Goal: Navigation & Orientation: Find specific page/section

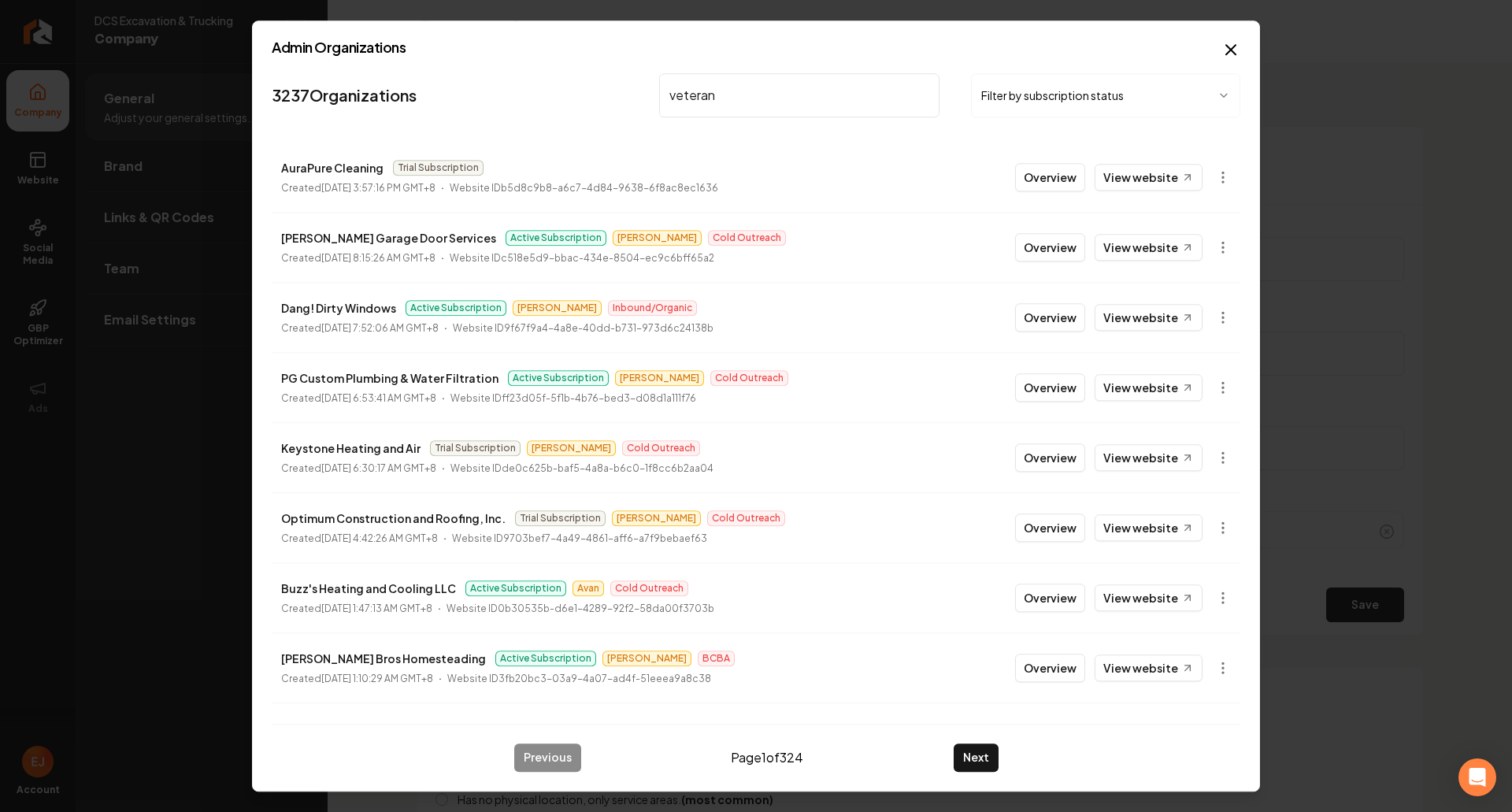
scroll to position [472, 0]
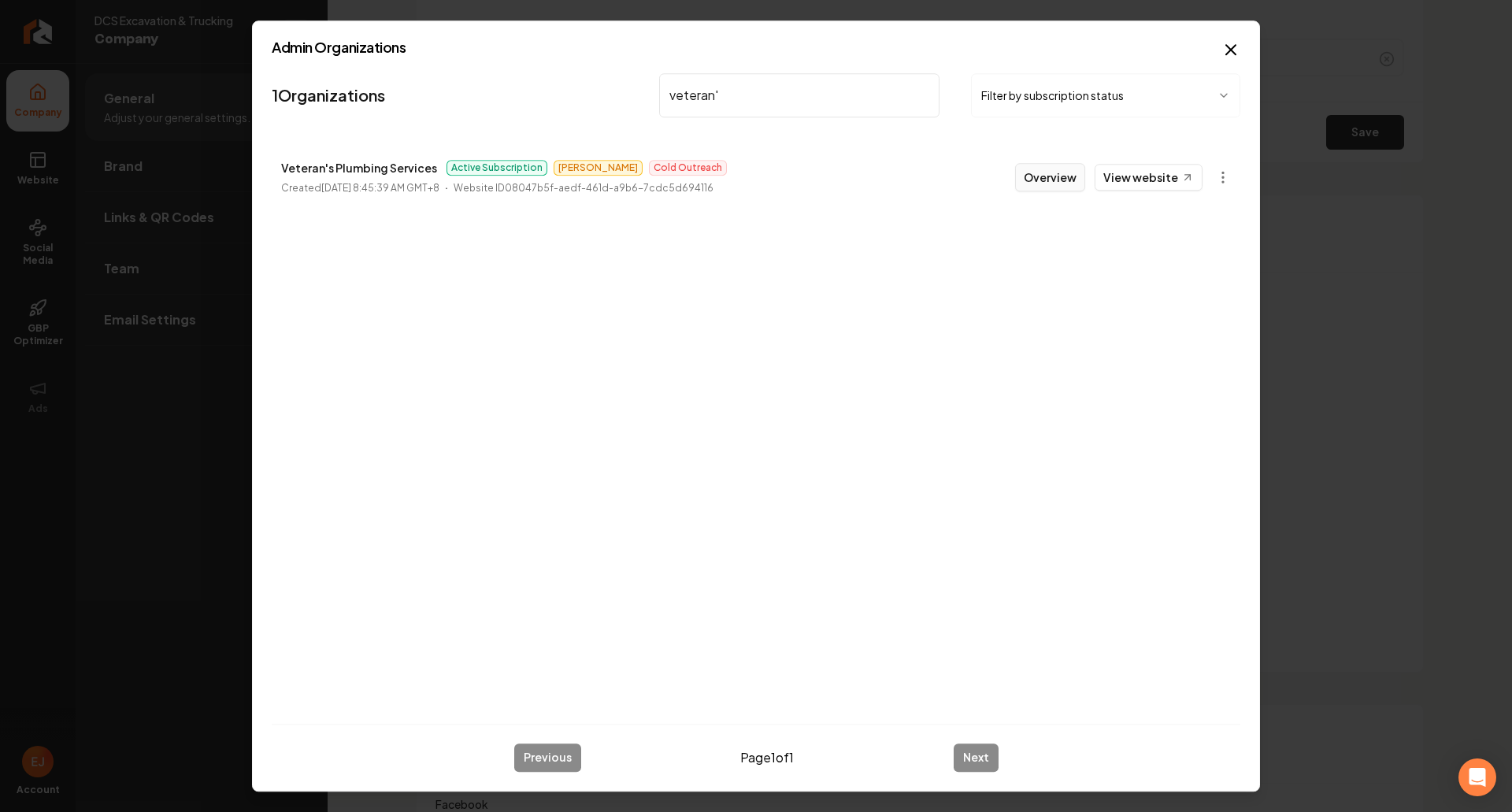
type input "veteran'"
click at [1046, 179] on button "Overview" at bounding box center [1050, 177] width 70 height 28
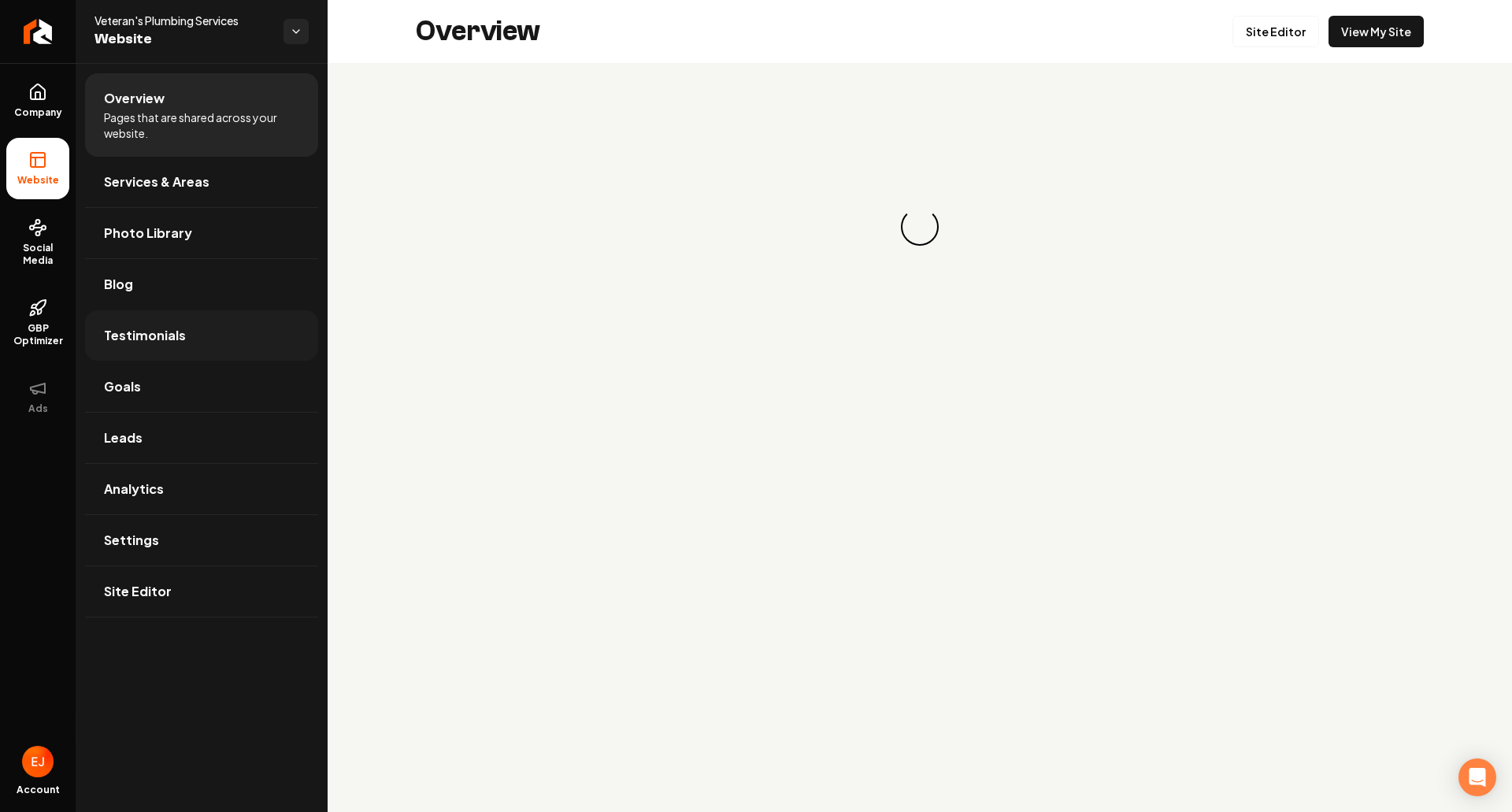
click at [209, 322] on link "Testimonials" at bounding box center [202, 335] width 233 height 51
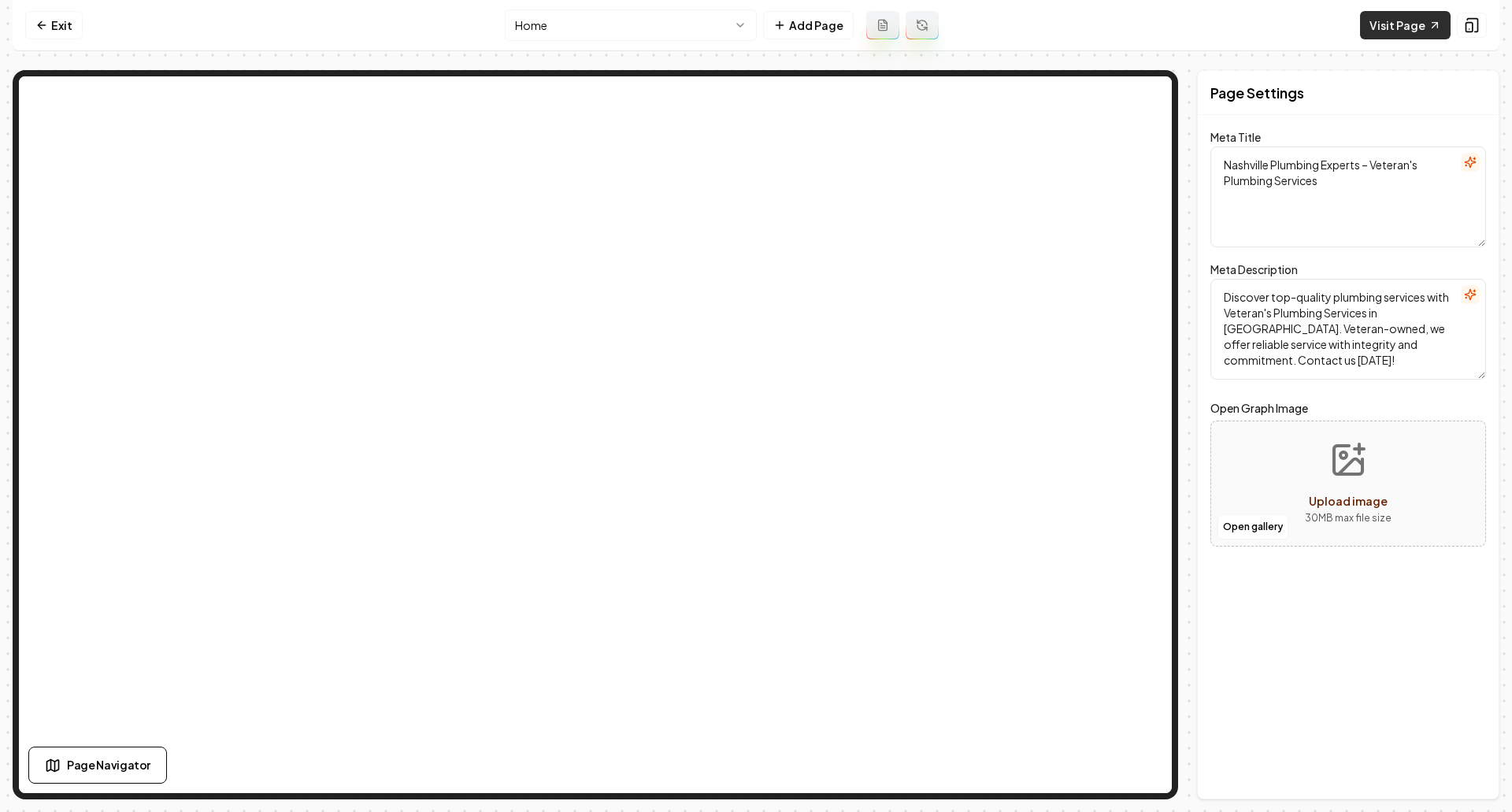
click at [1406, 27] on link "Visit Page" at bounding box center [1404, 24] width 90 height 28
